Goal: Information Seeking & Learning: Learn about a topic

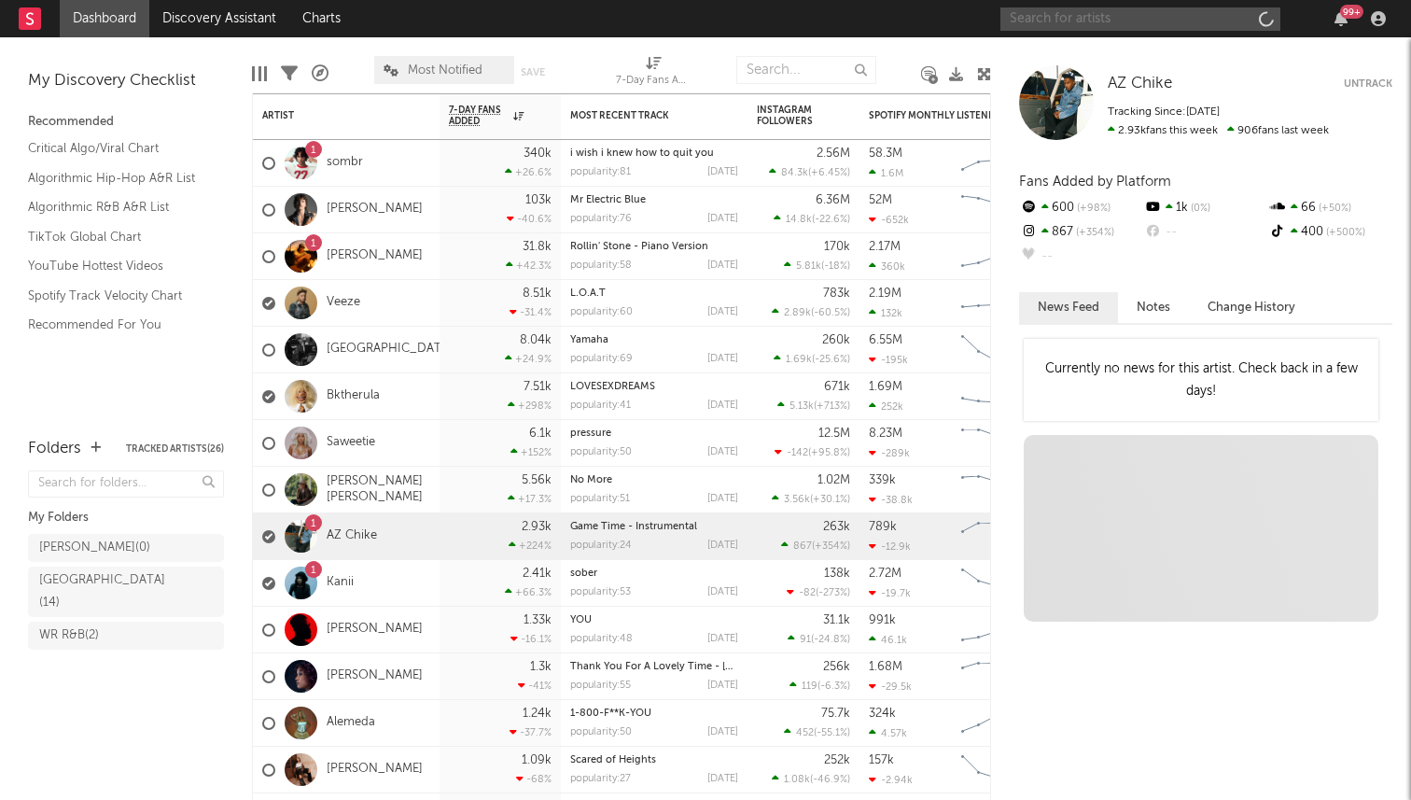
click at [1188, 21] on input "text" at bounding box center [1141, 18] width 280 height 23
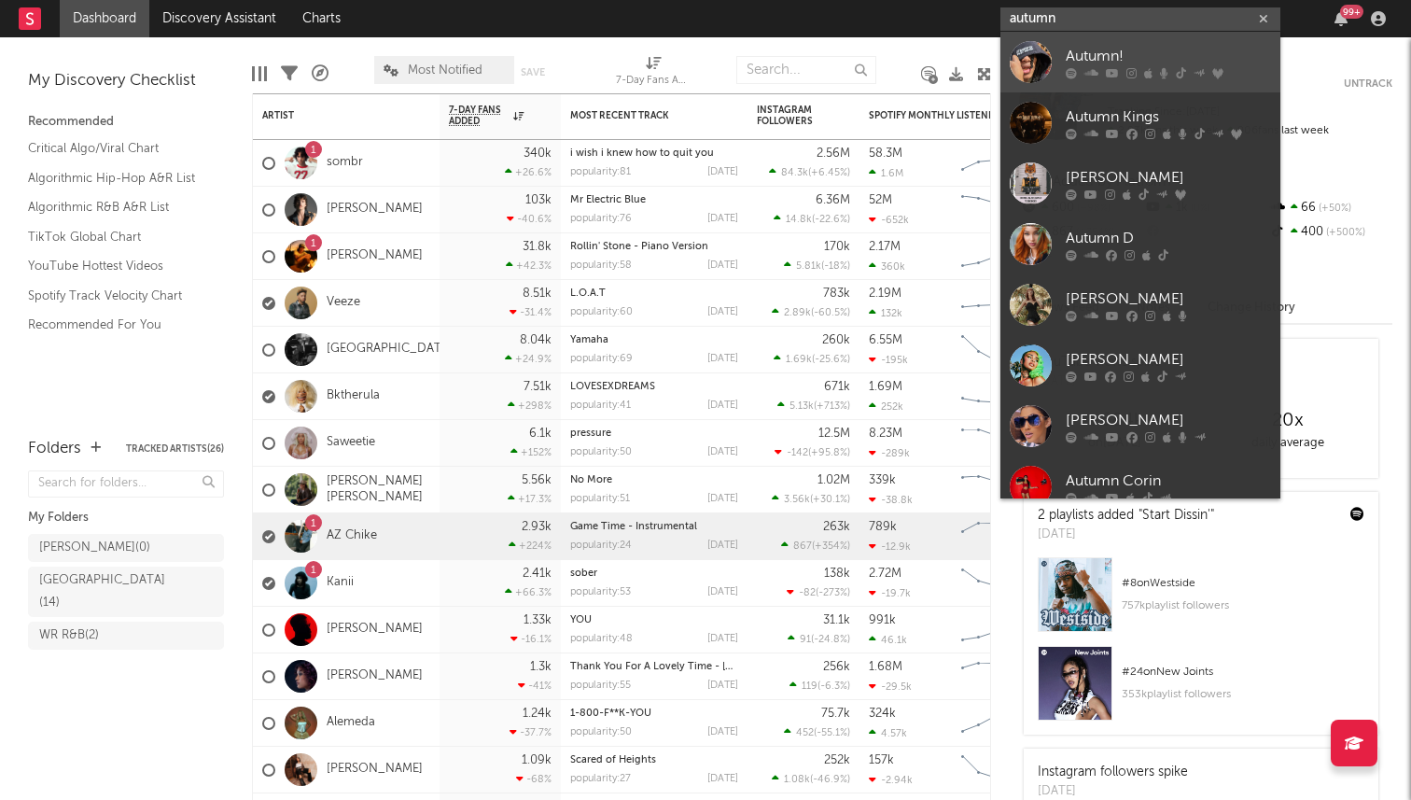
type input "autumn"
click at [1134, 58] on div "Autumn!" at bounding box center [1168, 56] width 205 height 22
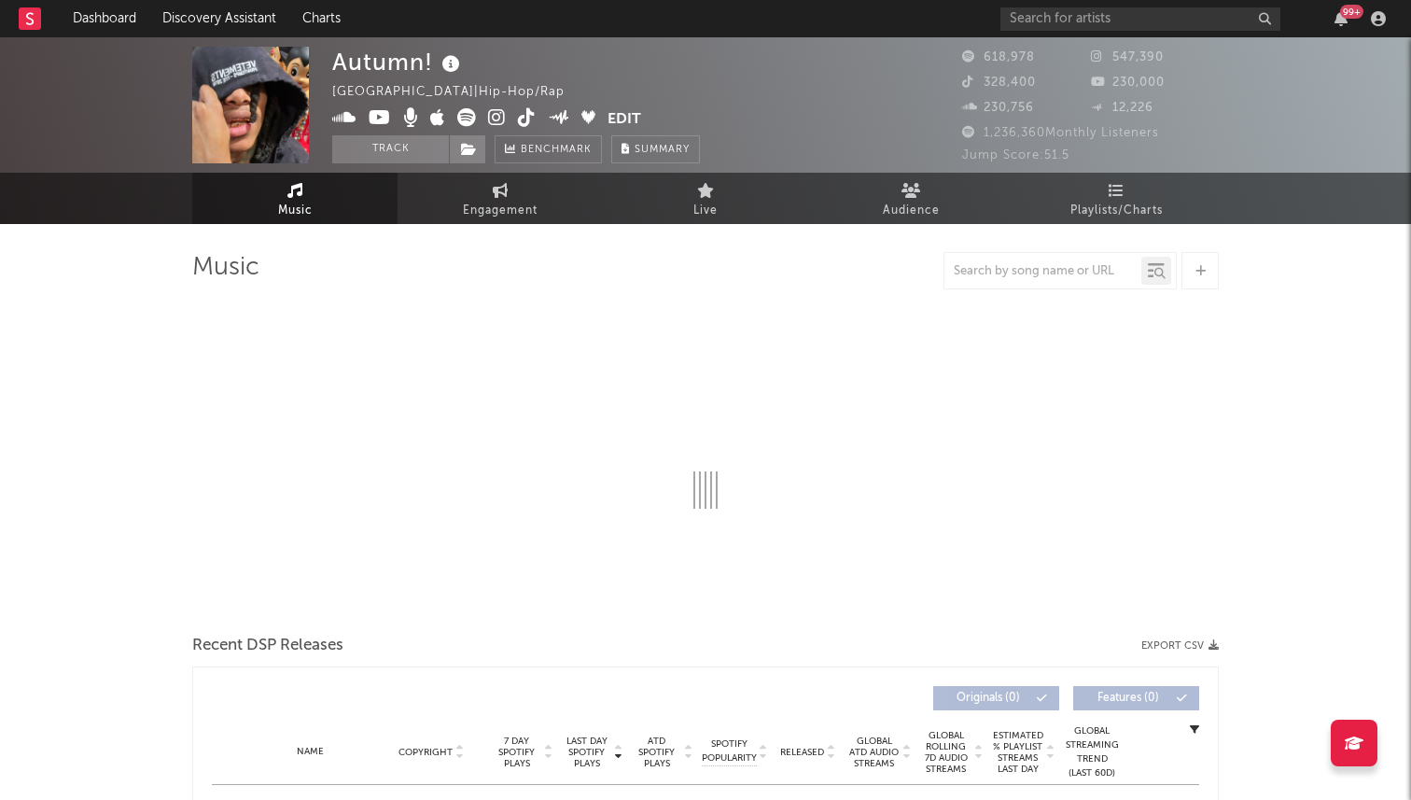
select select "6m"
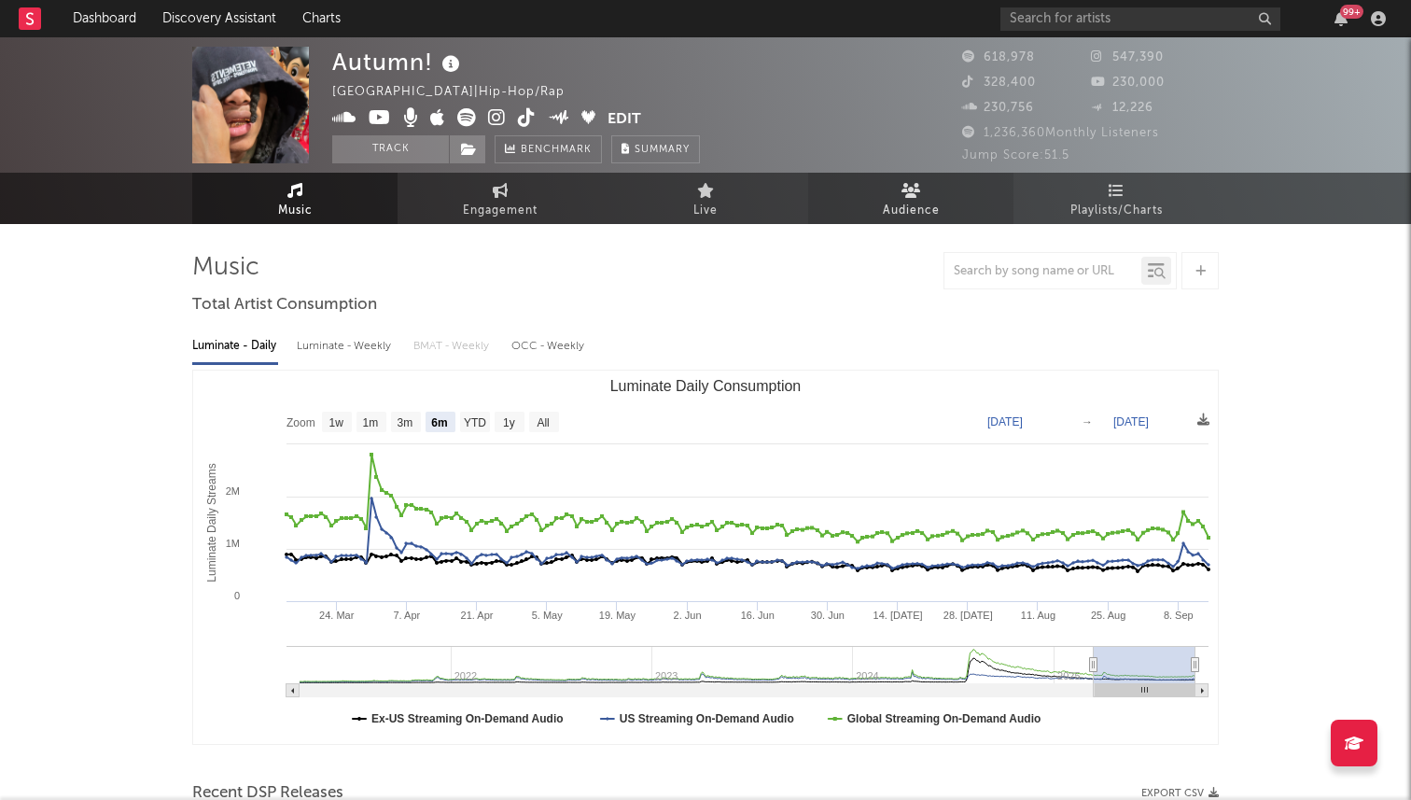
click at [948, 183] on link "Audience" at bounding box center [910, 198] width 205 height 51
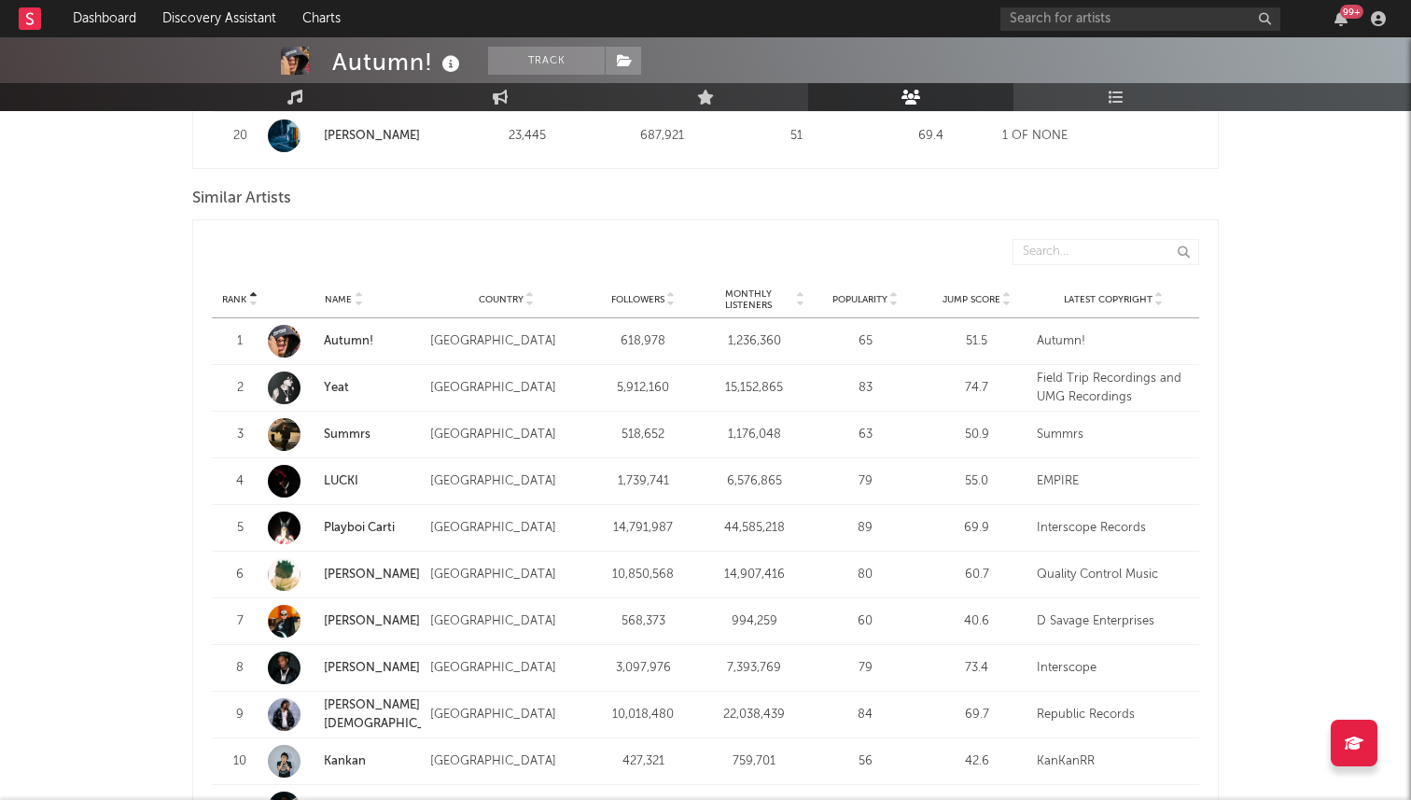
scroll to position [1715, 0]
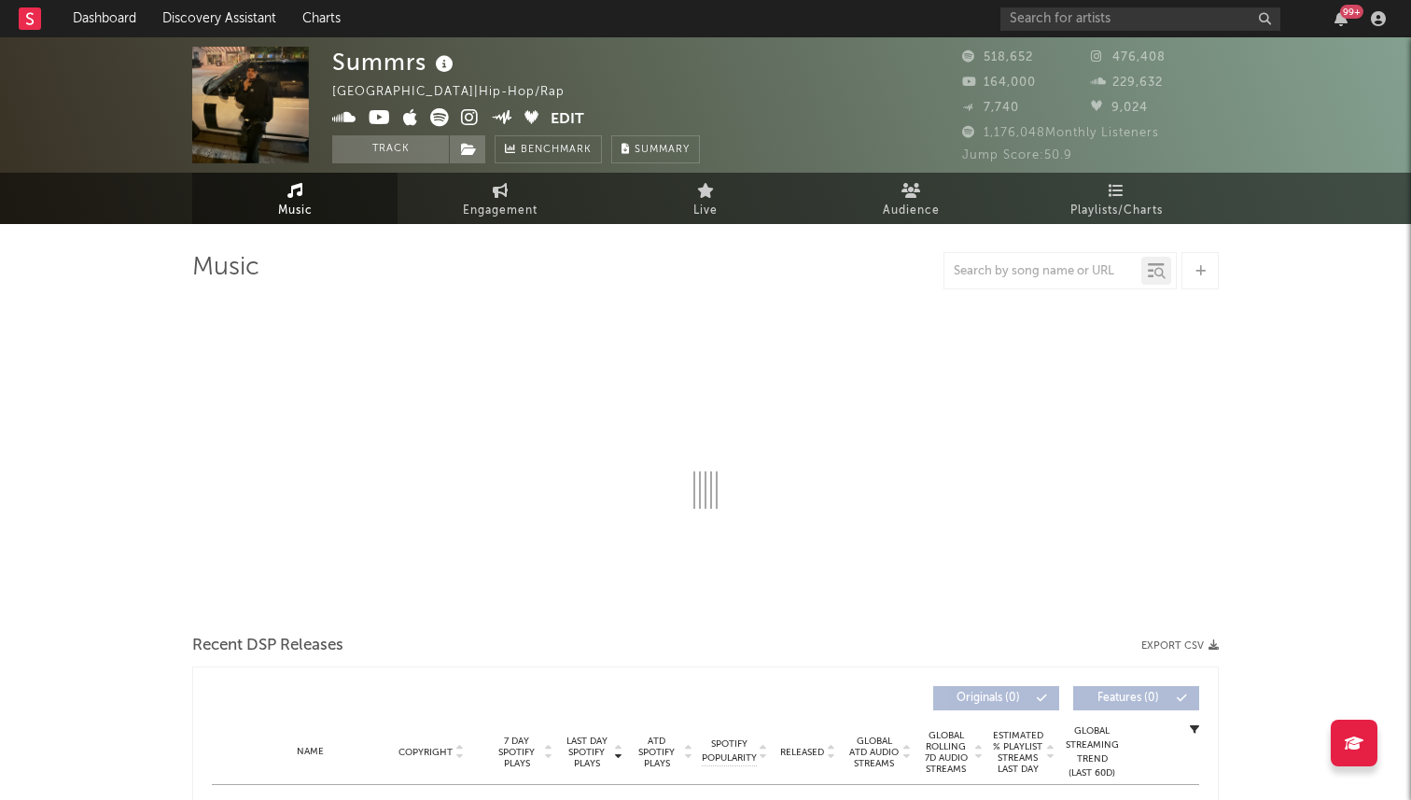
select select "6m"
